Goal: Communication & Community: Ask a question

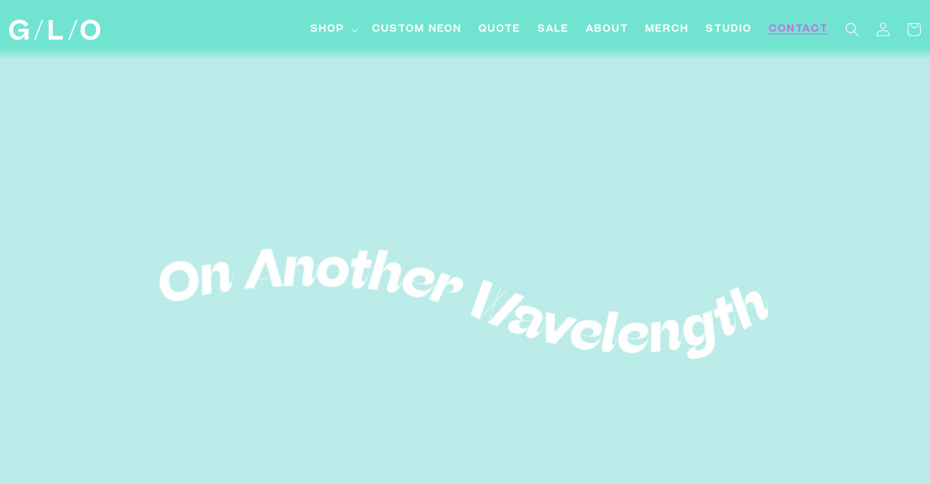
scroll to position [0, -745]
click at [811, 37] on link "Contact" at bounding box center [798, 30] width 76 height 32
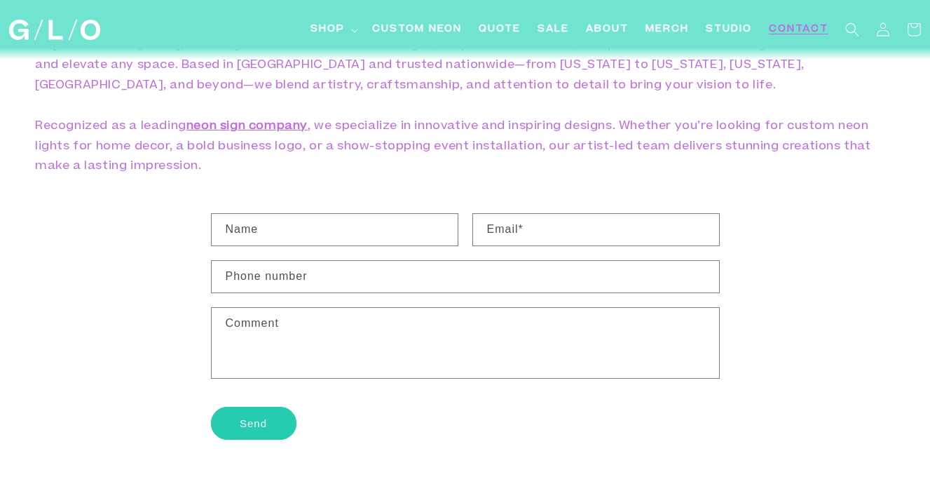
scroll to position [125, 0]
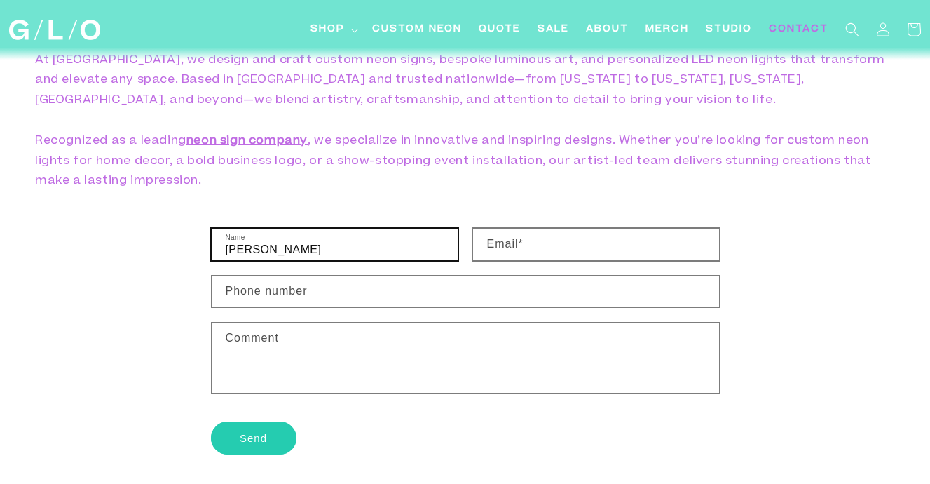
type input "[PERSON_NAME]"
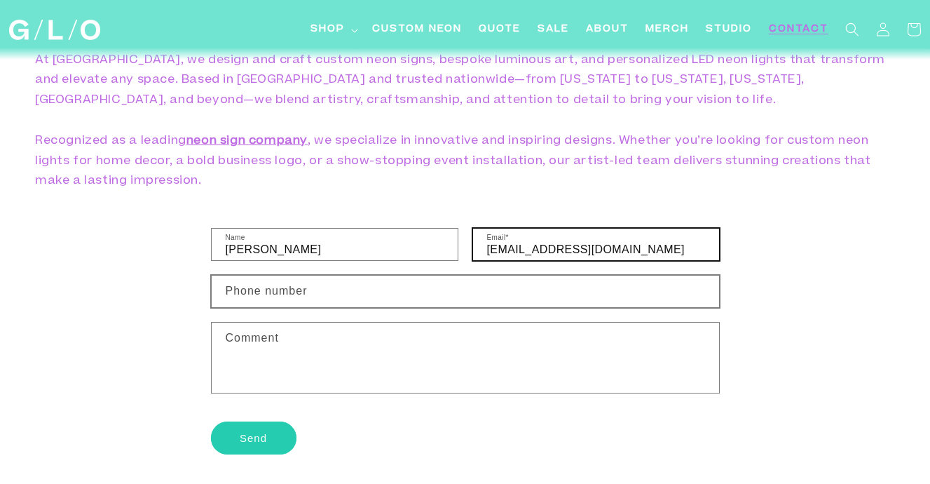
type input "[EMAIL_ADDRESS][DOMAIN_NAME]"
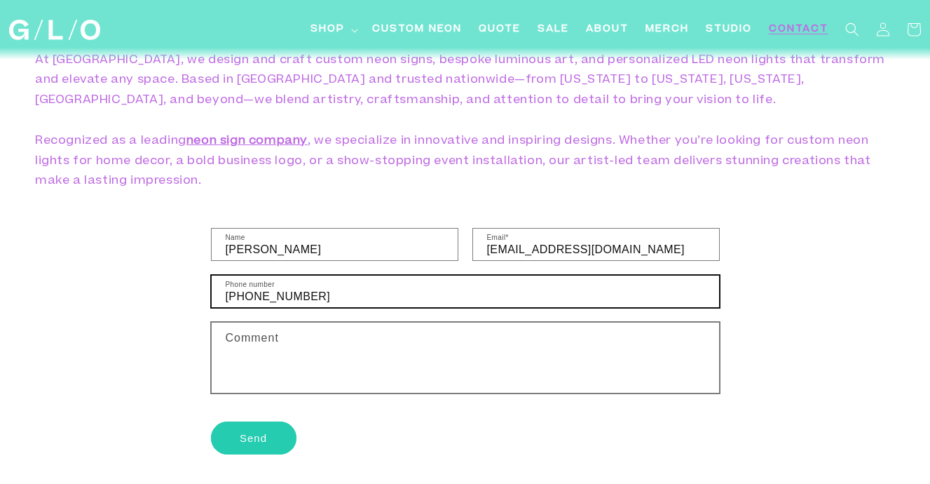
type input "[PHONE_NUMBER]"
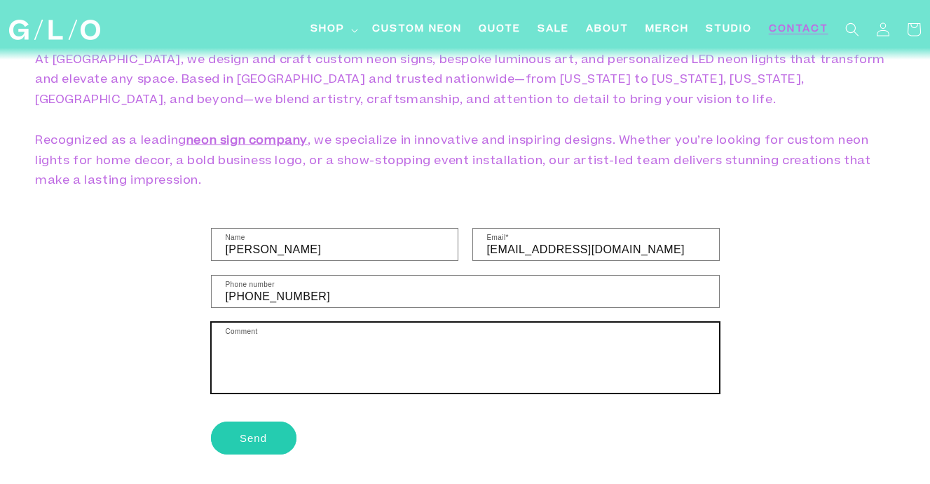
click at [329, 336] on textarea "Comment" at bounding box center [465, 357] width 507 height 70
paste textarea "This is a collaboration between Tide and the NFL as part of our yearly NFL camp…"
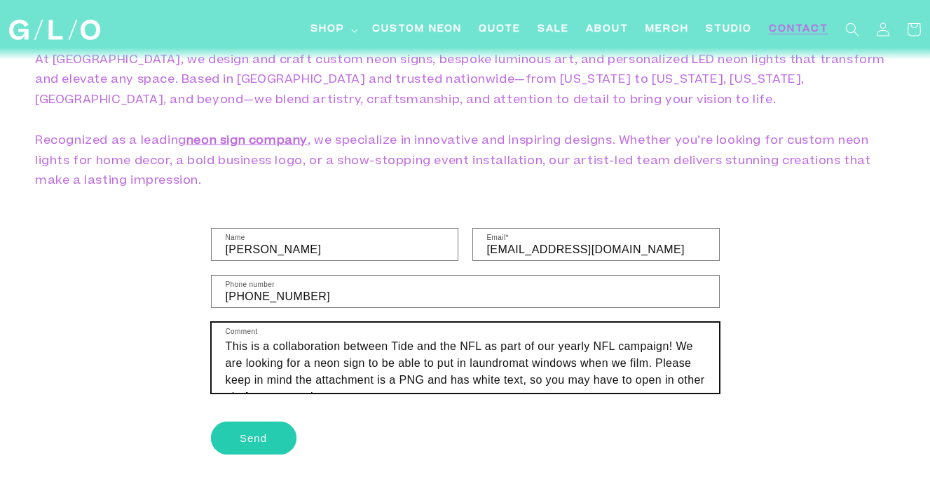
scroll to position [11, 0]
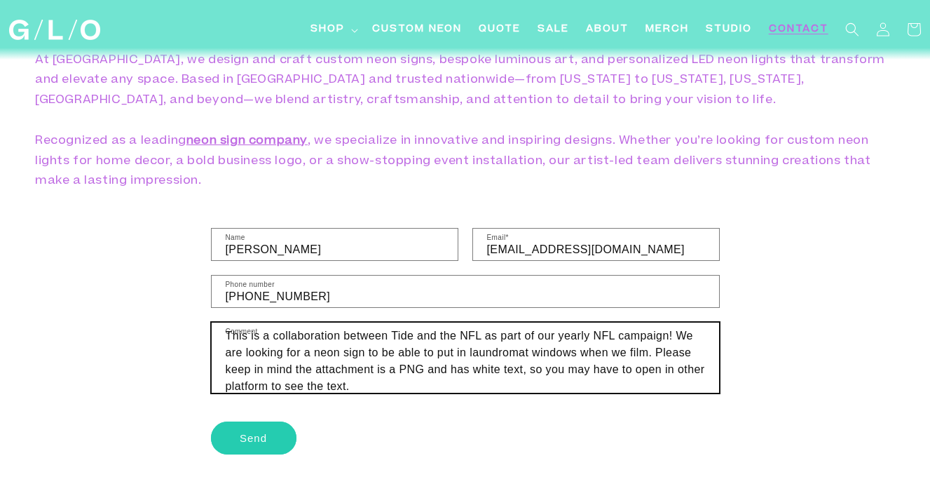
drag, startPoint x: 271, startPoint y: 333, endPoint x: 214, endPoint y: 333, distance: 56.8
click at [214, 333] on textarea "This is a collaboration between Tide and the NFL as part of our yearly NFL camp…" at bounding box center [465, 357] width 507 height 70
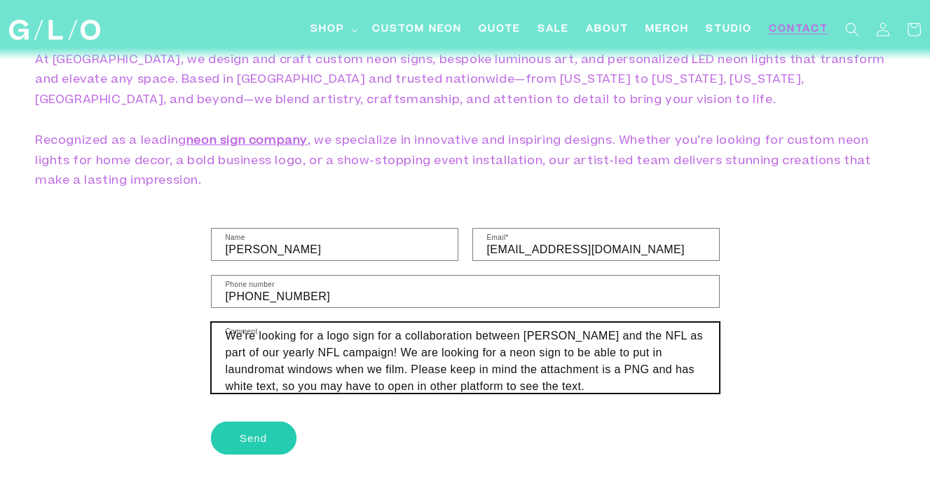
click at [330, 333] on textarea "We're looking for a logo sign for a collaboration between [PERSON_NAME] and the…" at bounding box center [465, 357] width 507 height 70
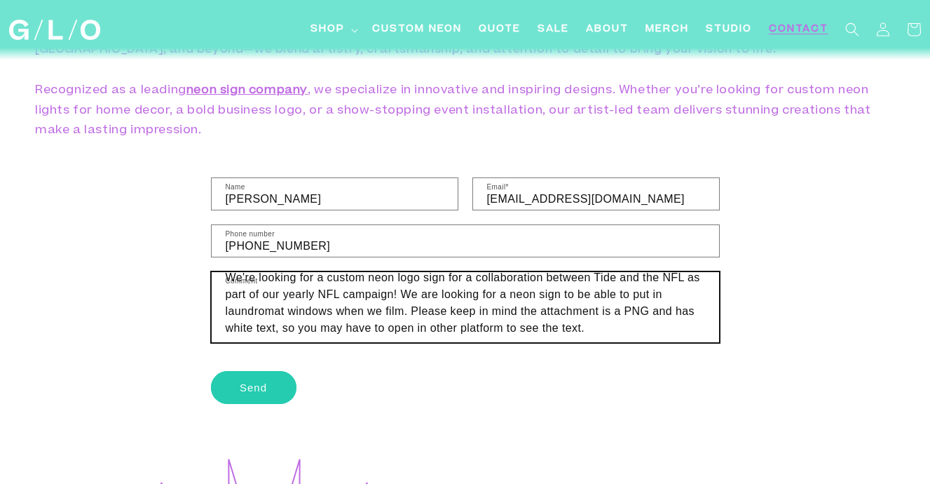
scroll to position [209, 0]
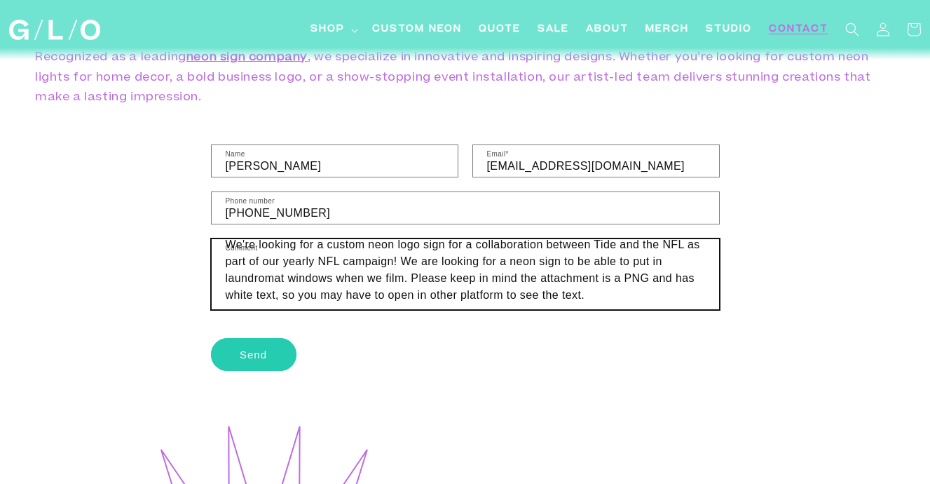
drag, startPoint x: 613, startPoint y: 295, endPoint x: 414, endPoint y: 278, distance: 199.8
click at [414, 278] on textarea "We're looking for a custom neon logo sign for a collaboration between Tide and …" at bounding box center [465, 274] width 507 height 70
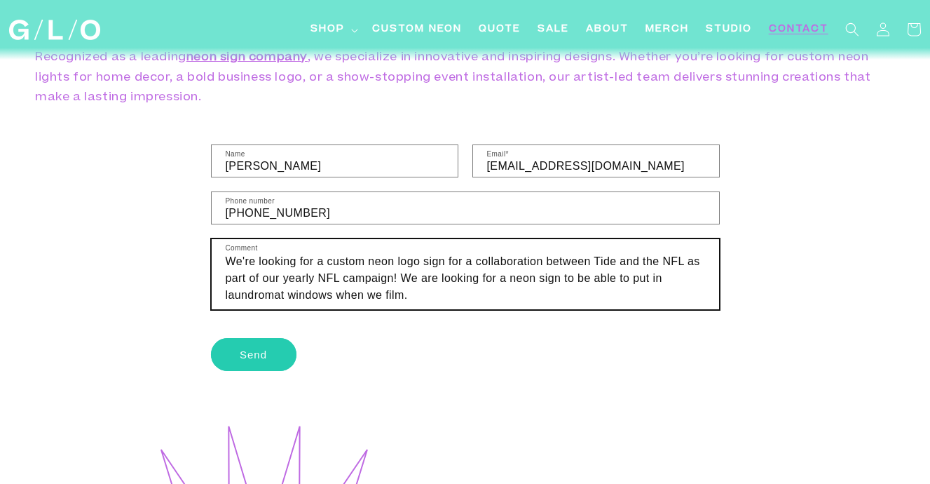
scroll to position [1, 0]
type textarea "We're looking for a custom neon logo sign for a collaboration between Tide and …"
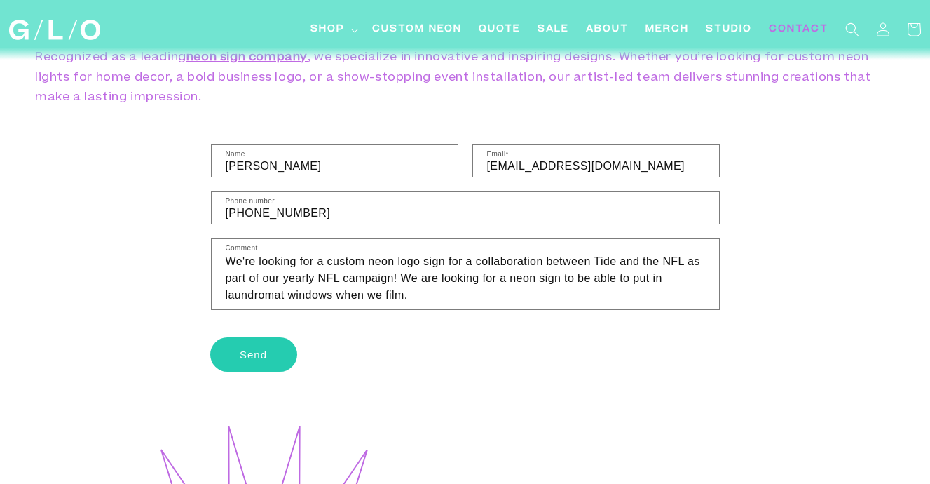
click at [285, 350] on button "Send" at bounding box center [254, 354] width 86 height 33
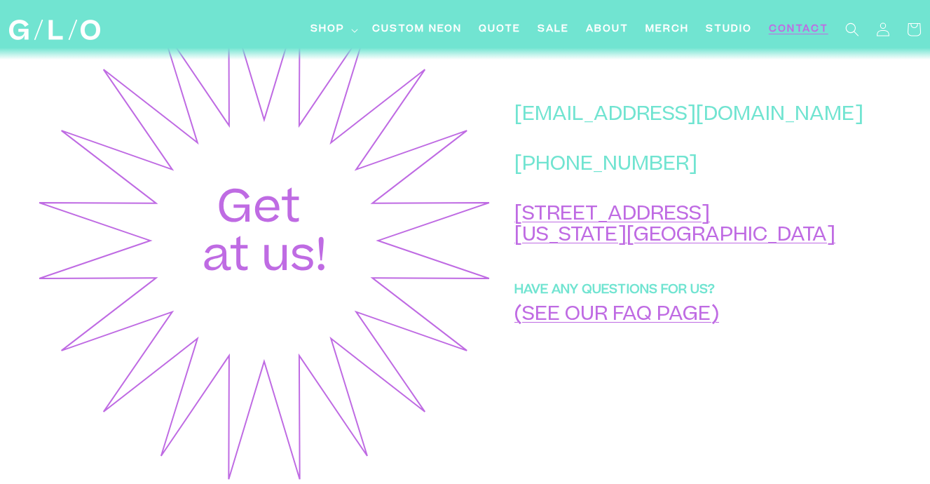
scroll to position [634, 0]
